Goal: Information Seeking & Learning: Compare options

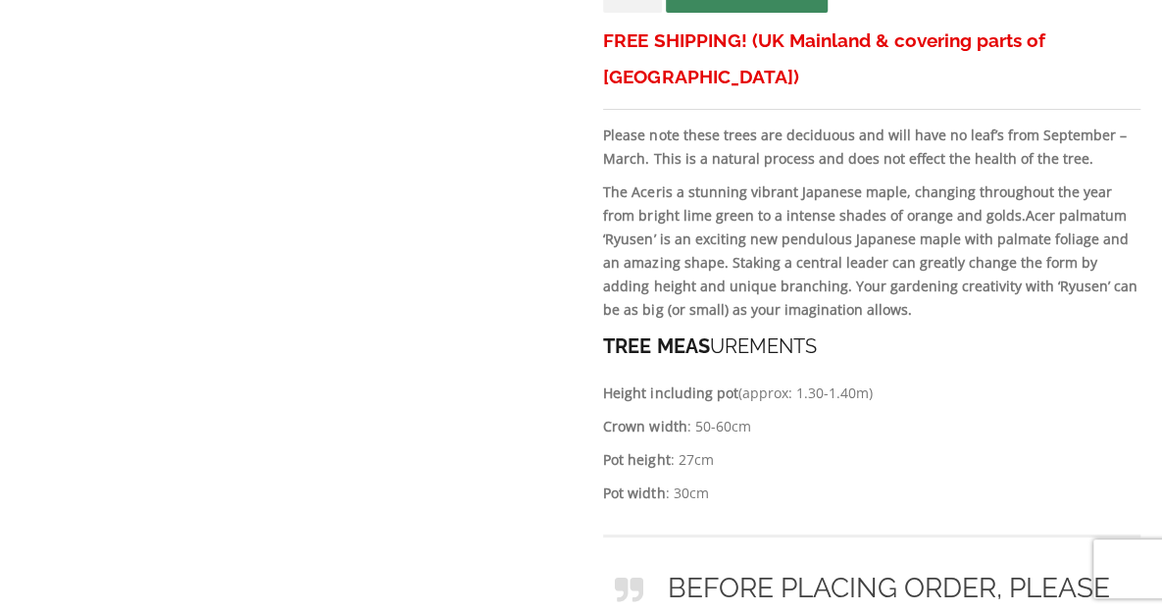
drag, startPoint x: 1173, startPoint y: 37, endPoint x: 1176, endPoint y: 126, distance: 89.3
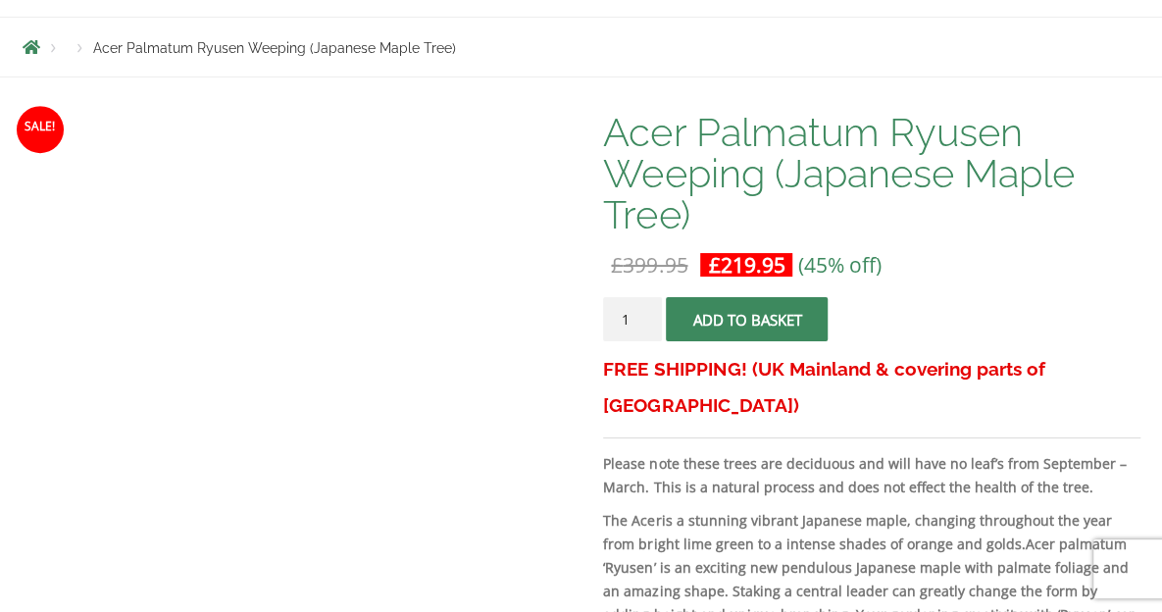
scroll to position [404, 0]
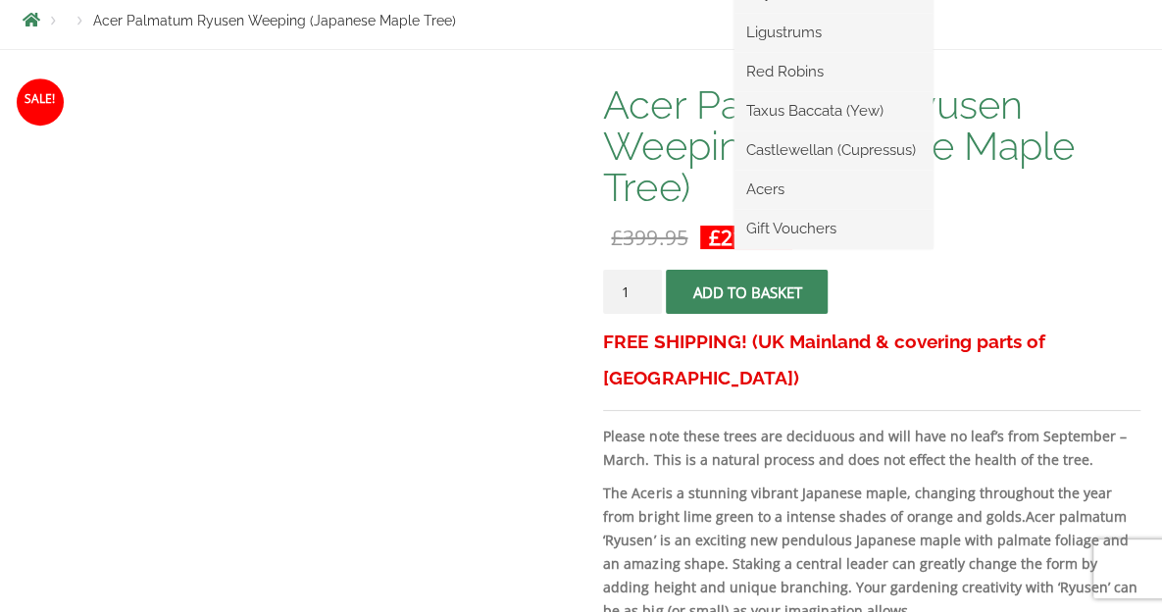
click at [787, 120] on ul "Palm Trees Ilex Crenata Laurus Nobilis Bay Trees Bay Trees (Laurus Nobilis) Lig…" at bounding box center [833, 53] width 198 height 392
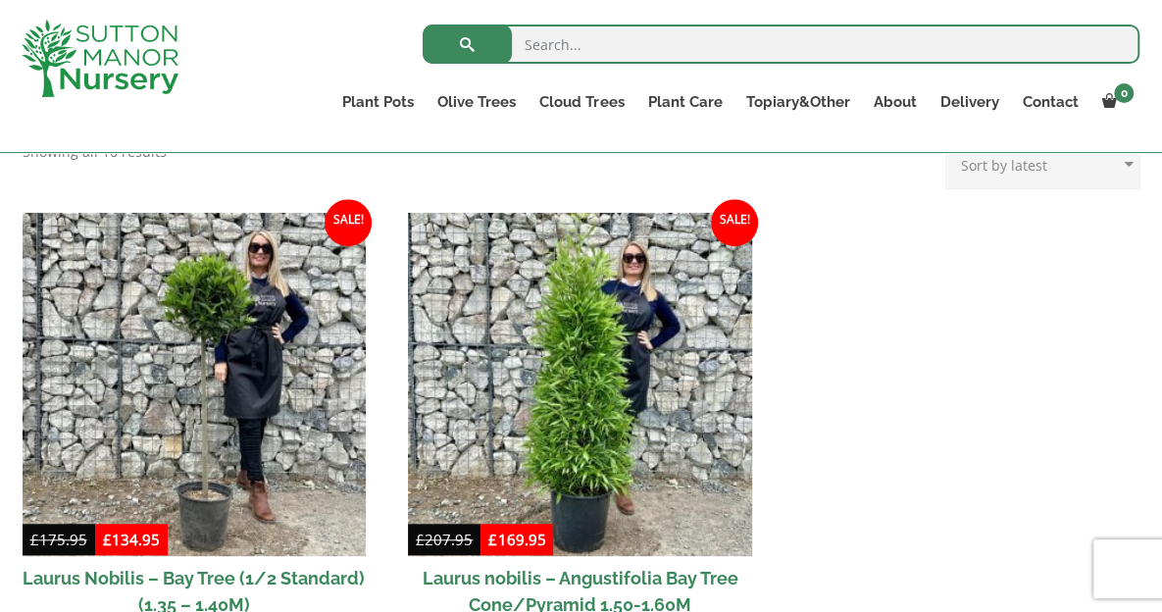
scroll to position [438, 0]
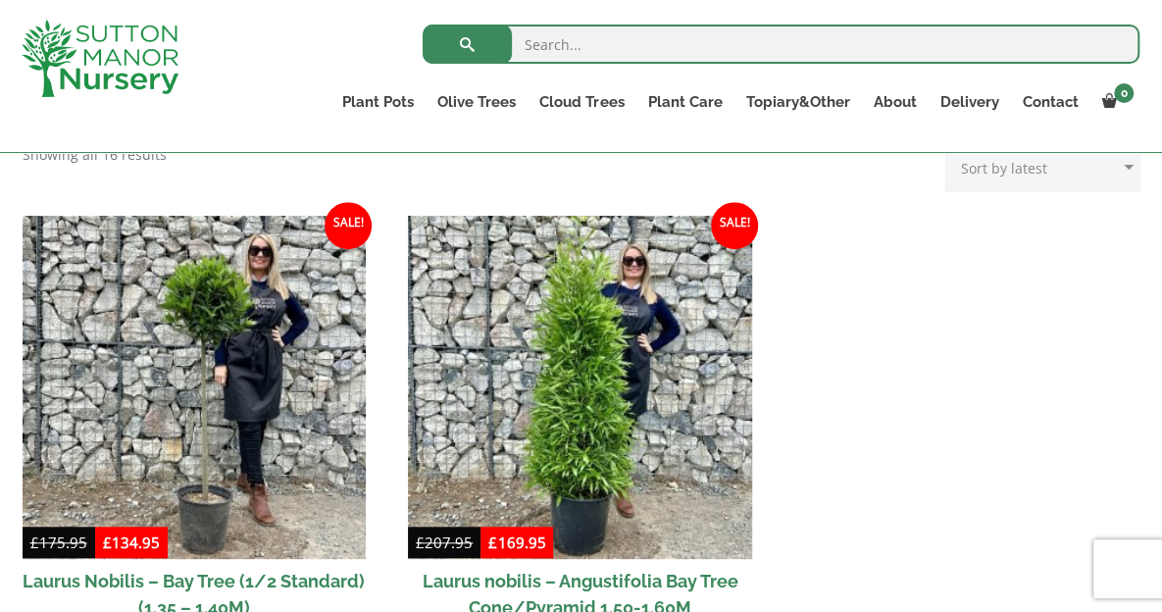
drag, startPoint x: 1165, startPoint y: 32, endPoint x: 1123, endPoint y: 151, distance: 125.9
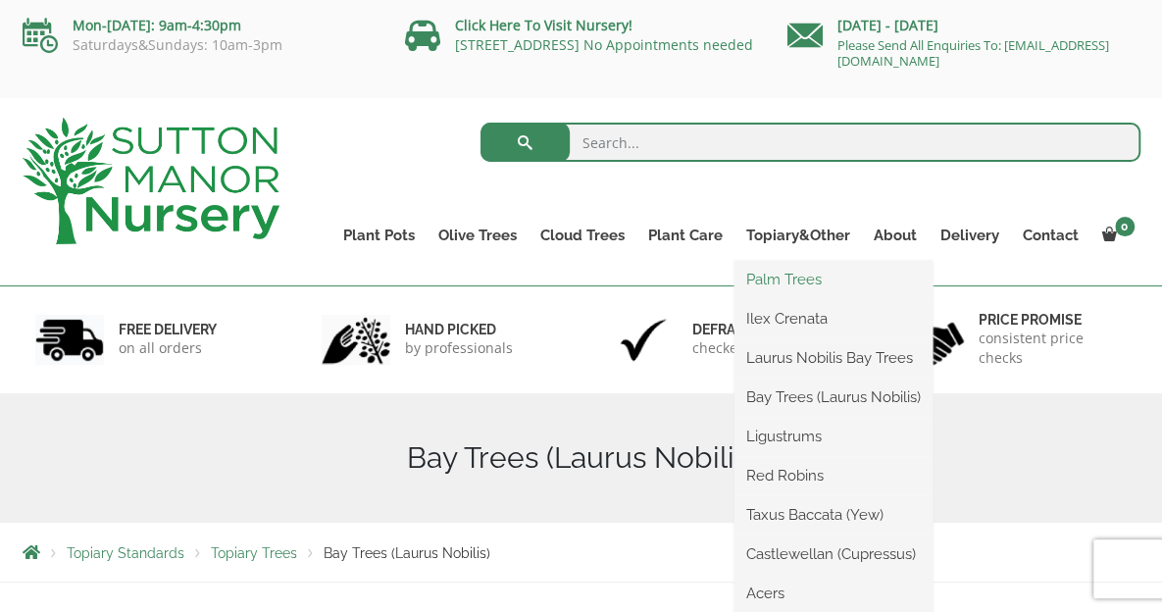
click at [786, 281] on link "Palm Trees" at bounding box center [833, 279] width 198 height 29
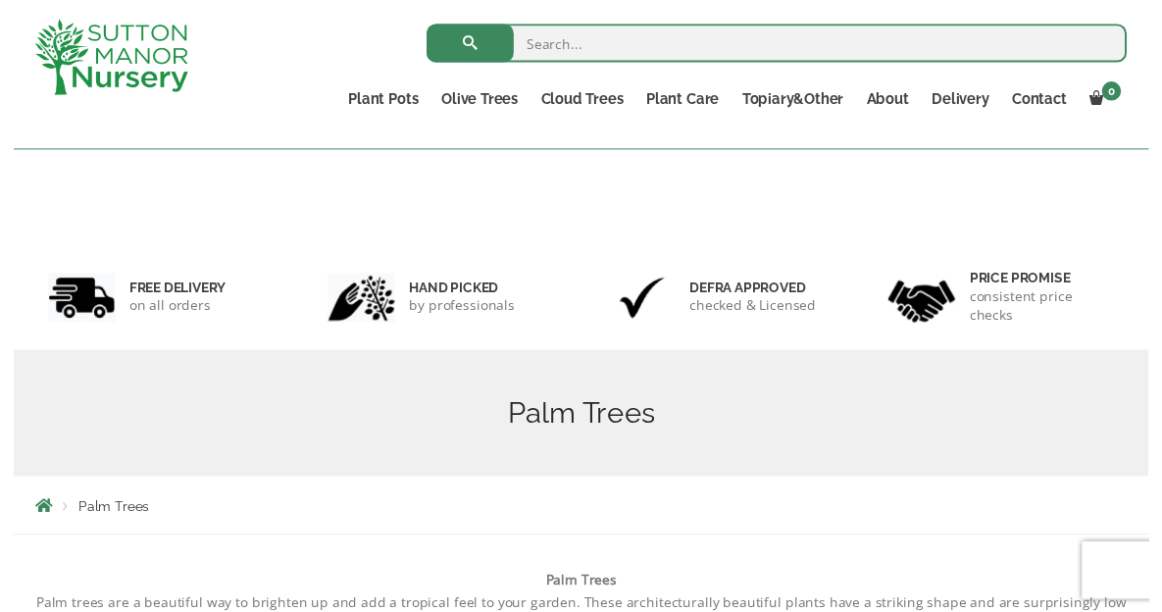
scroll to position [454, 0]
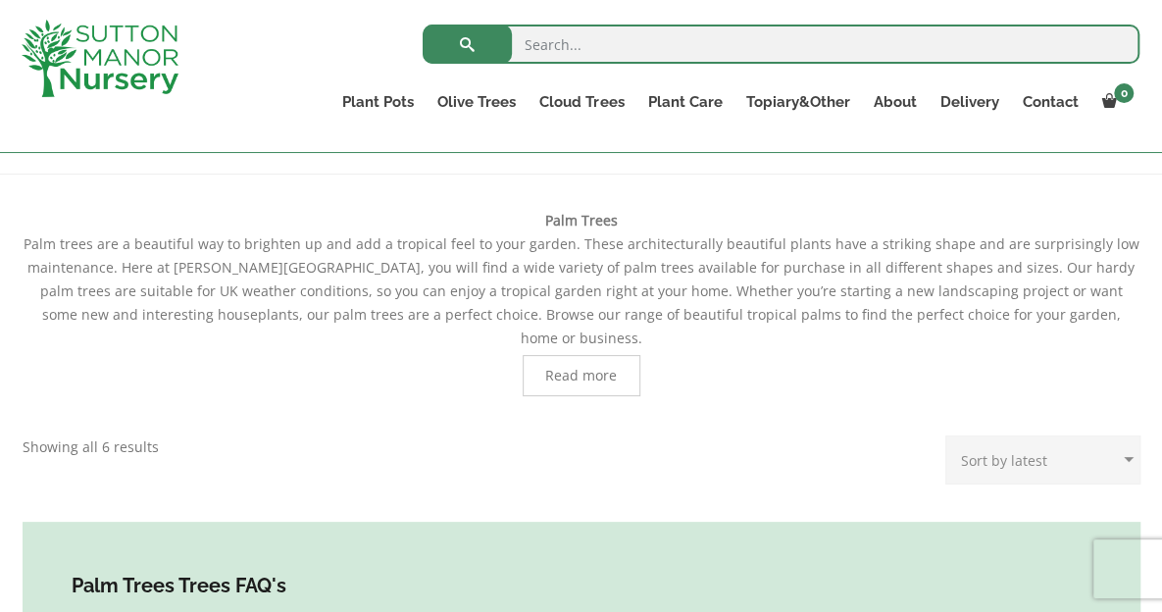
drag, startPoint x: 0, startPoint y: 0, endPoint x: 1147, endPoint y: 155, distance: 1157.7
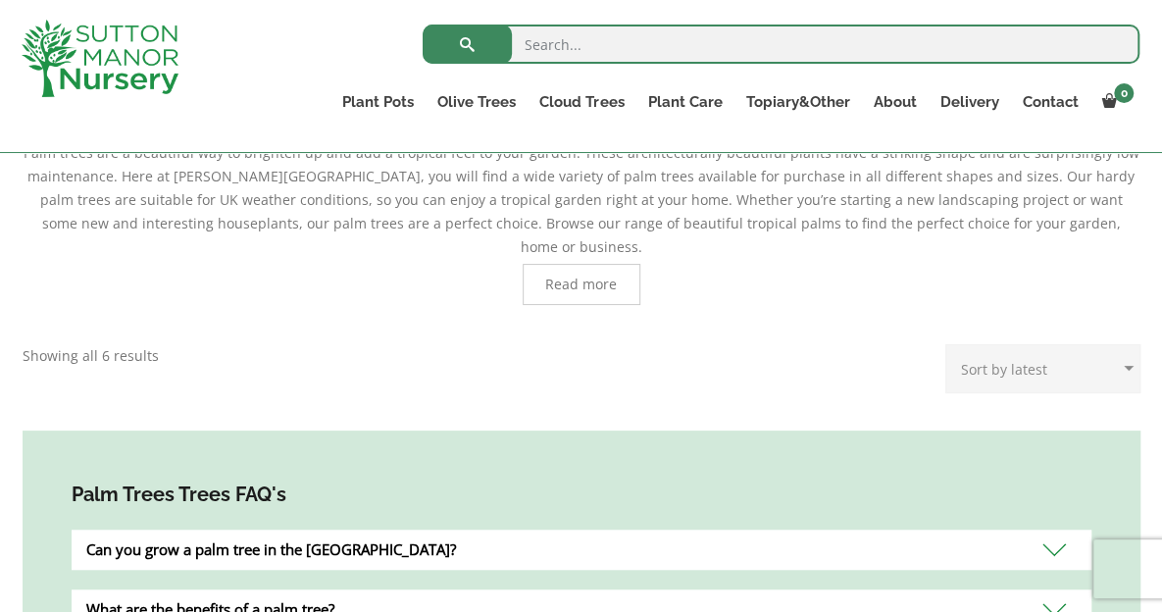
scroll to position [461, 0]
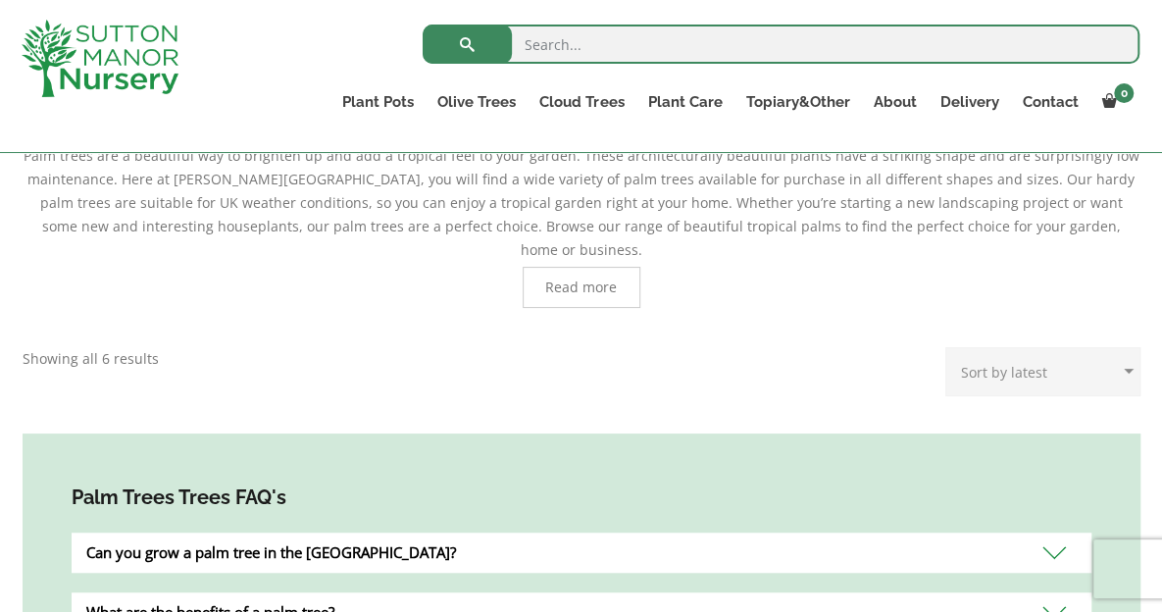
click at [1128, 350] on select "Sort by popularity Sort by latest Sort by price: low to high Sort by price: hig…" at bounding box center [1042, 371] width 195 height 49
select select "popularity"
click at [950, 347] on select "Sort by popularity Sort by latest Sort by price: low to high Sort by price: hig…" at bounding box center [1042, 371] width 195 height 49
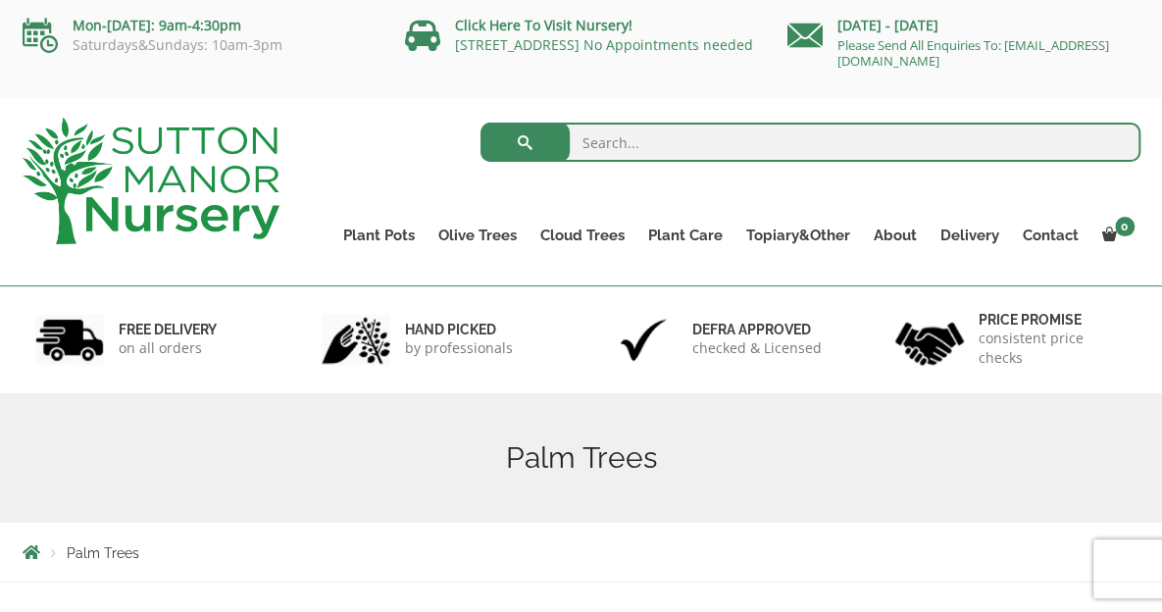
drag, startPoint x: 0, startPoint y: 0, endPoint x: 1084, endPoint y: 17, distance: 1083.7
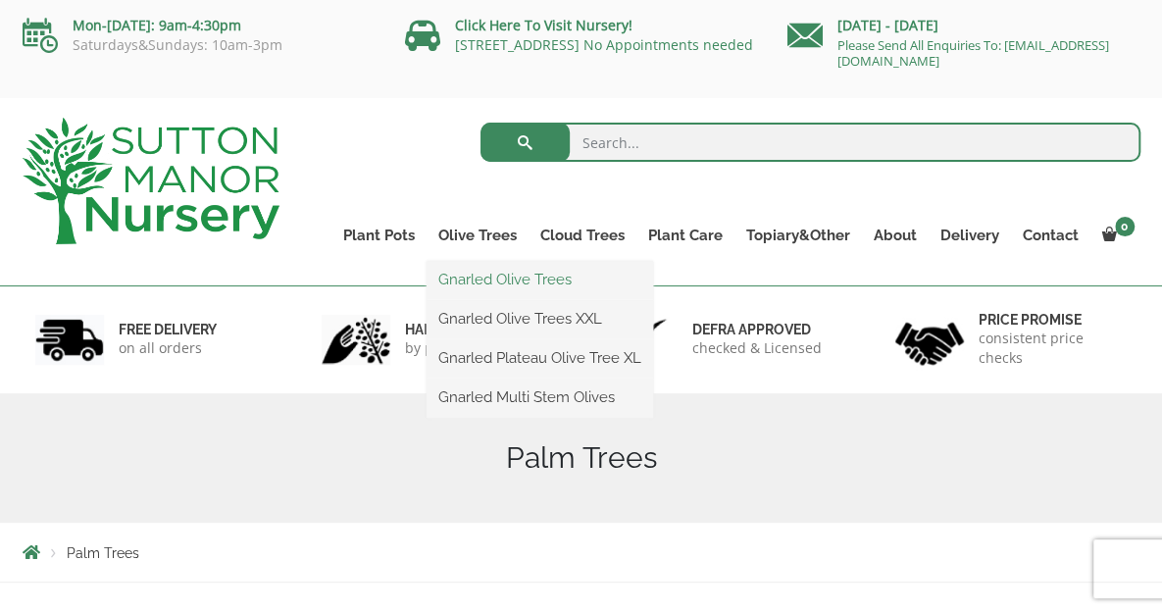
click at [491, 284] on link "Gnarled Olive Trees" at bounding box center [540, 279] width 227 height 29
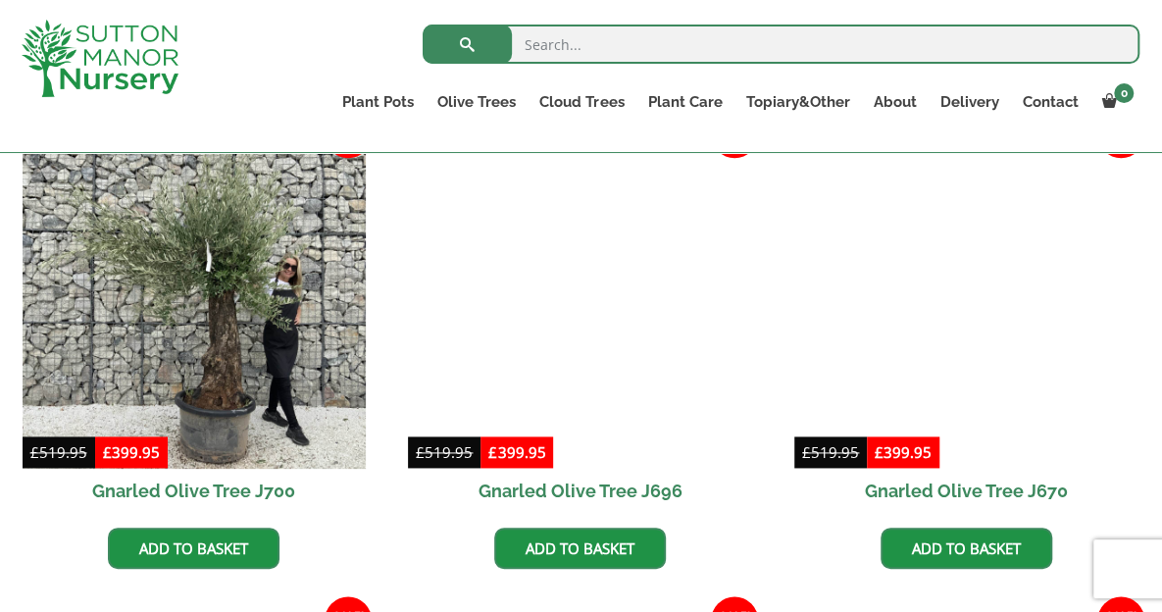
scroll to position [1020, 0]
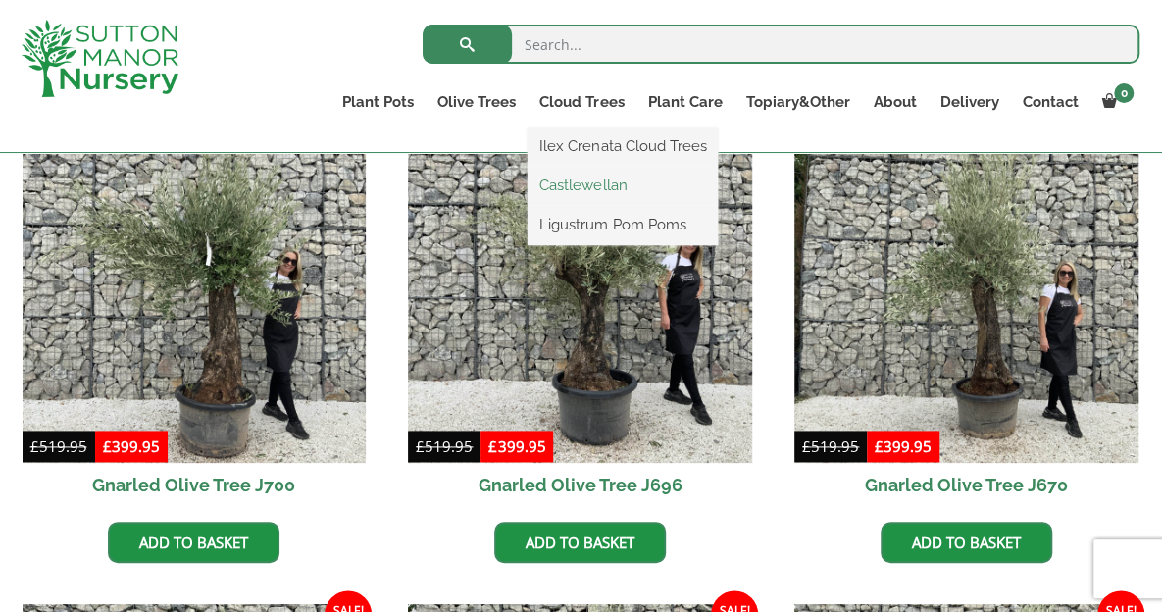
click at [602, 186] on link "Castlewellan" at bounding box center [623, 185] width 190 height 29
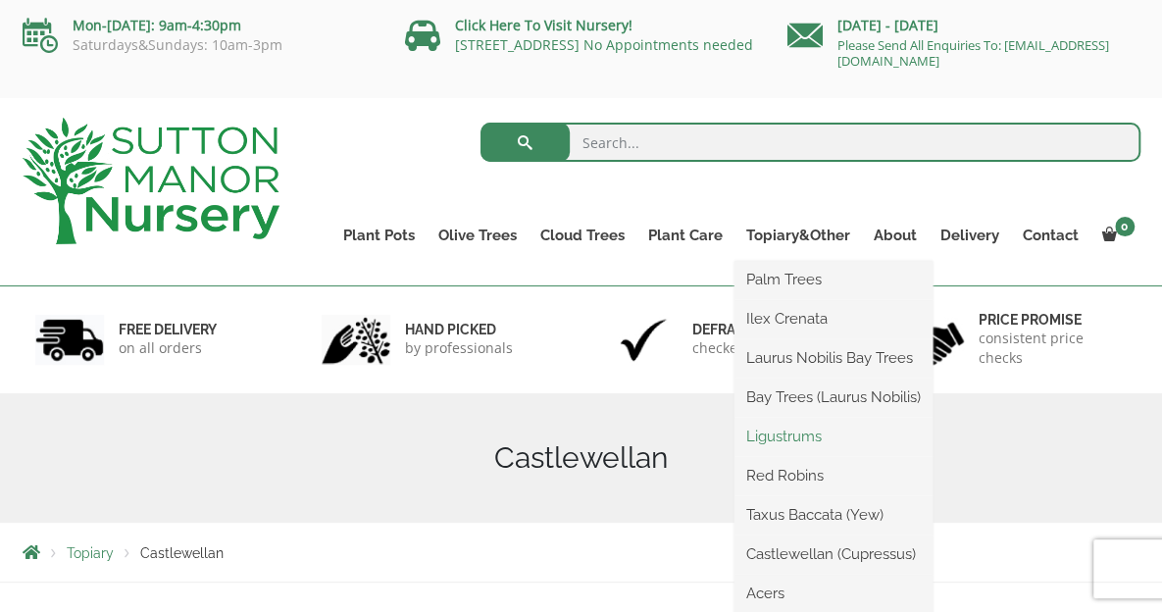
click at [785, 440] on link "Ligustrums" at bounding box center [833, 436] width 198 height 29
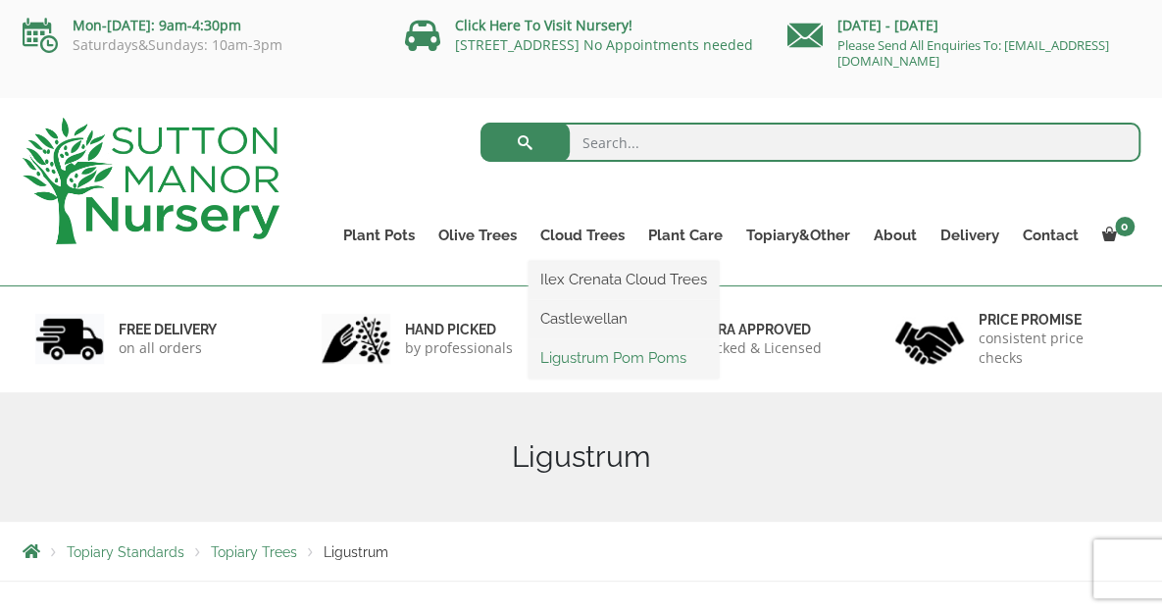
click at [626, 360] on link "Ligustrum Pom Poms" at bounding box center [624, 357] width 190 height 29
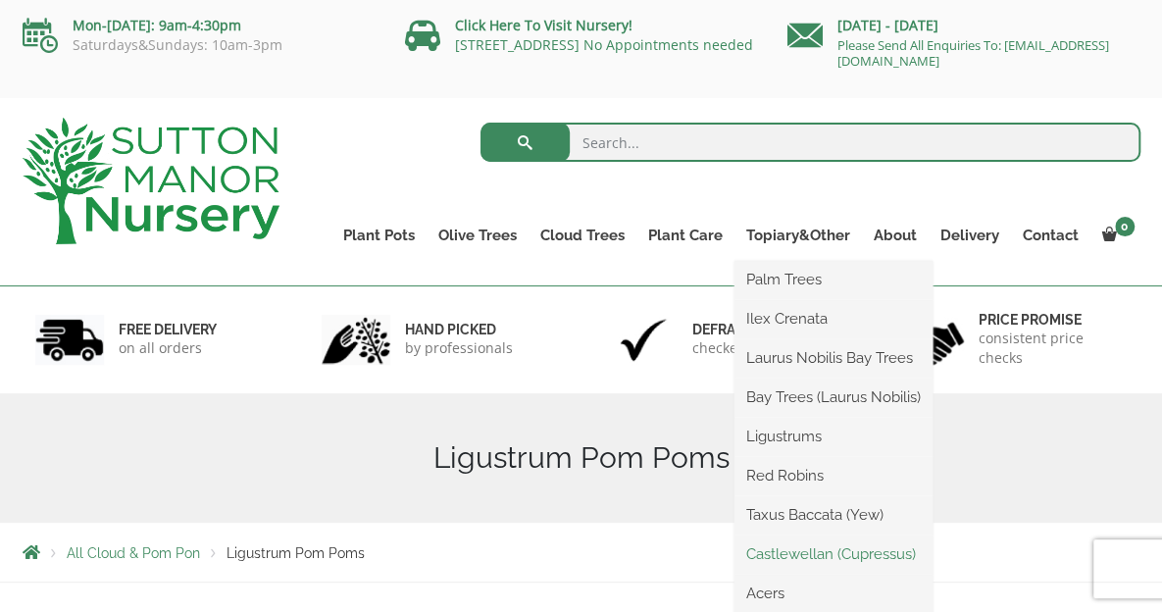
click at [802, 553] on link "Castlewellan (Cupressus)" at bounding box center [833, 553] width 198 height 29
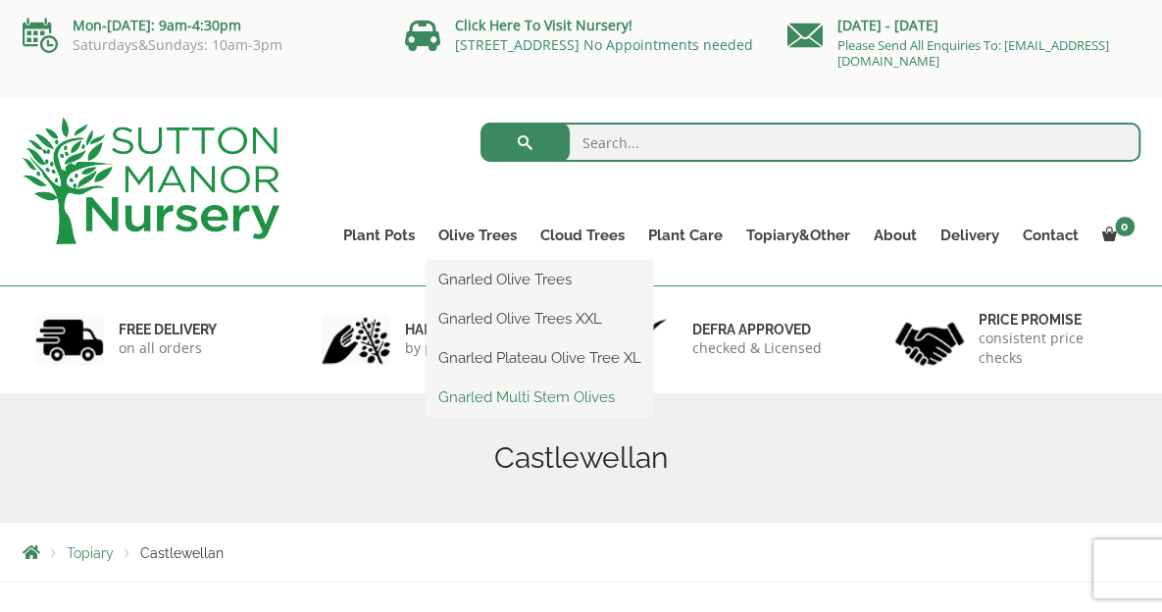
click at [510, 396] on link "Gnarled Multi Stem Olives" at bounding box center [540, 396] width 227 height 29
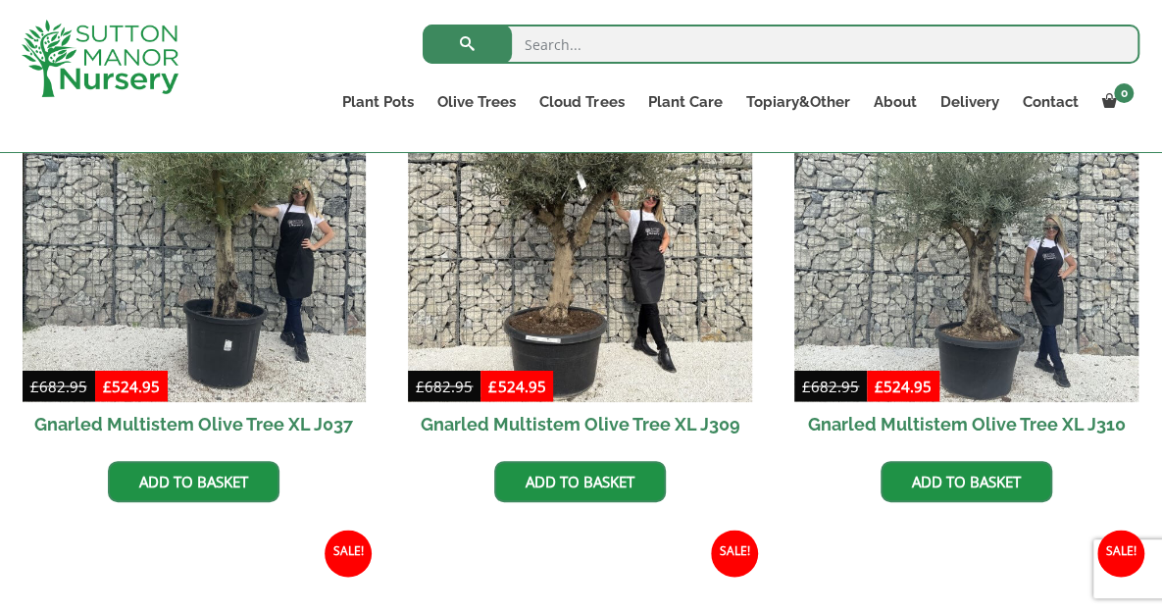
scroll to position [1425, 0]
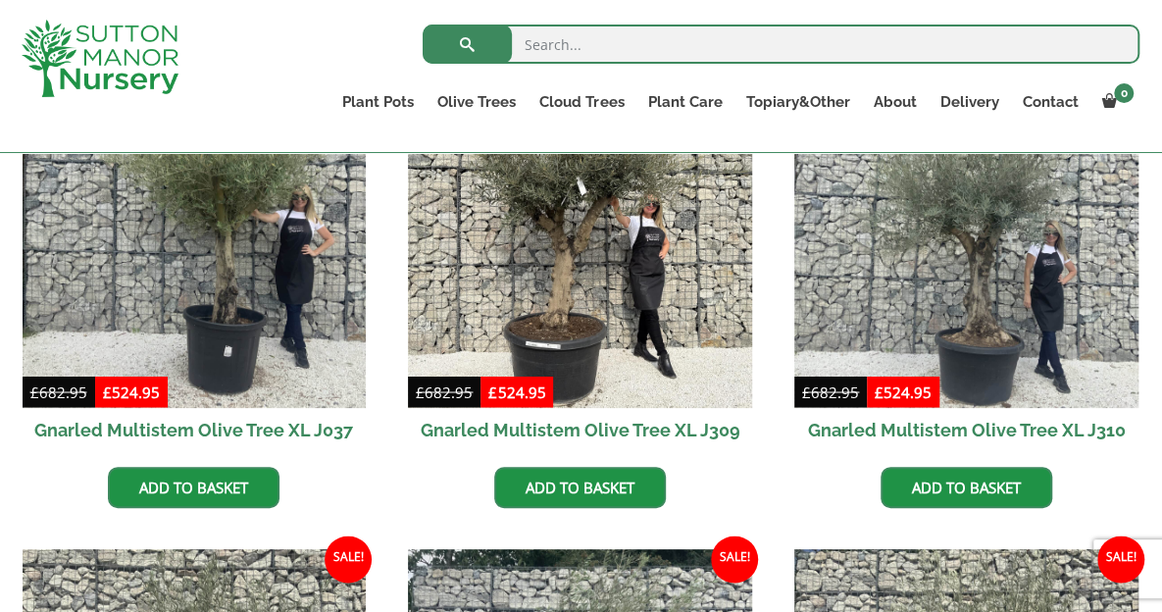
drag, startPoint x: 1169, startPoint y: 34, endPoint x: 1160, endPoint y: 207, distance: 172.8
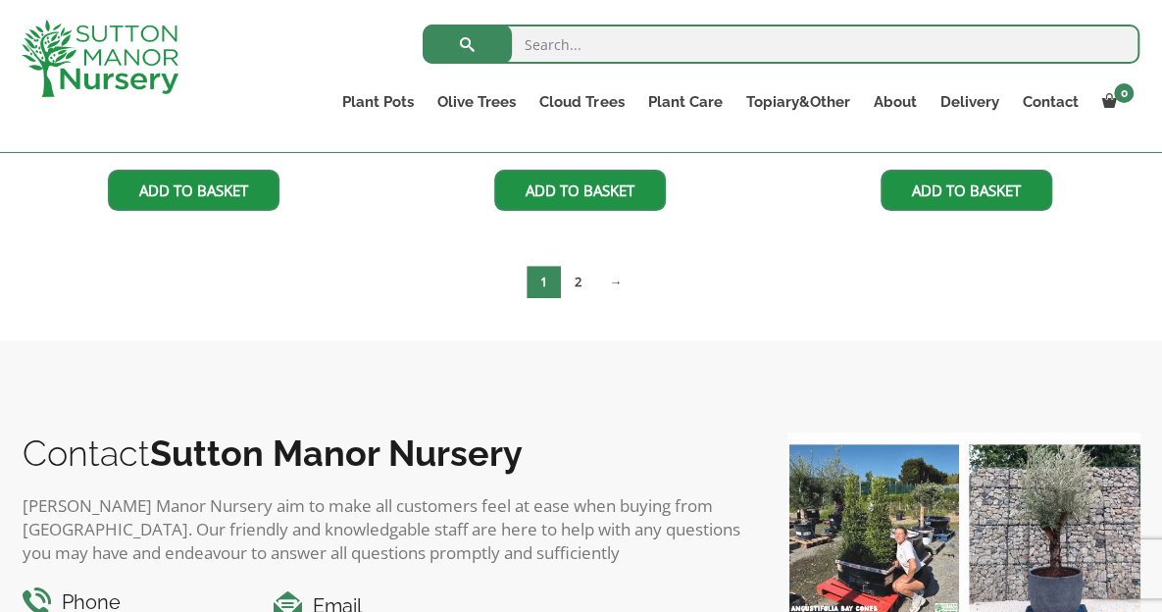
scroll to position [3667, 0]
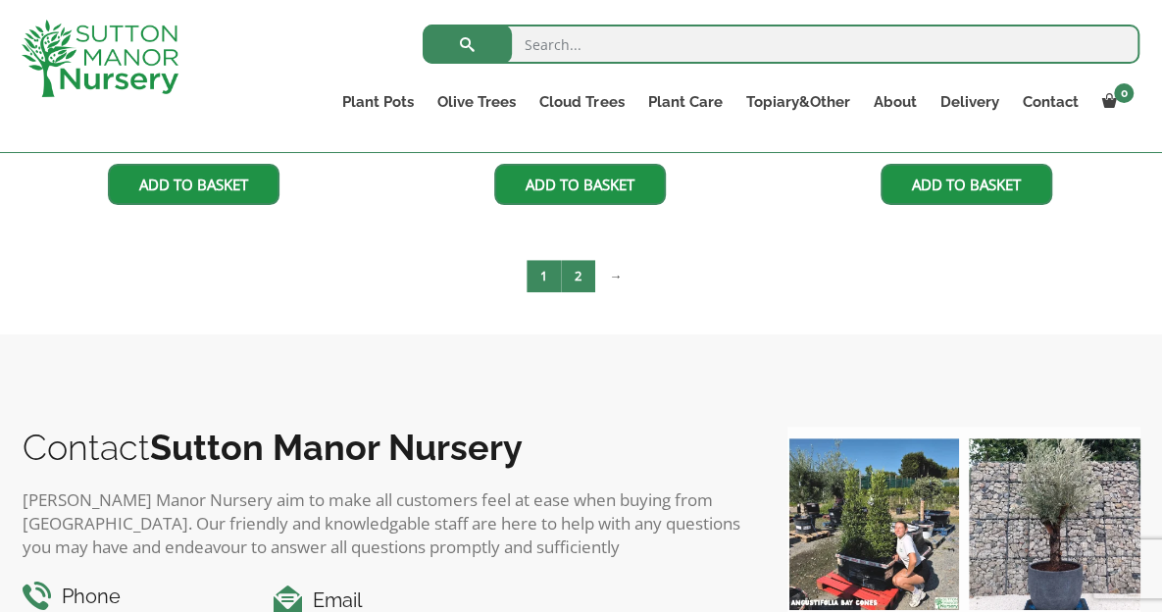
click at [564, 271] on link "2" at bounding box center [578, 276] width 34 height 32
